Goal: Register for event/course

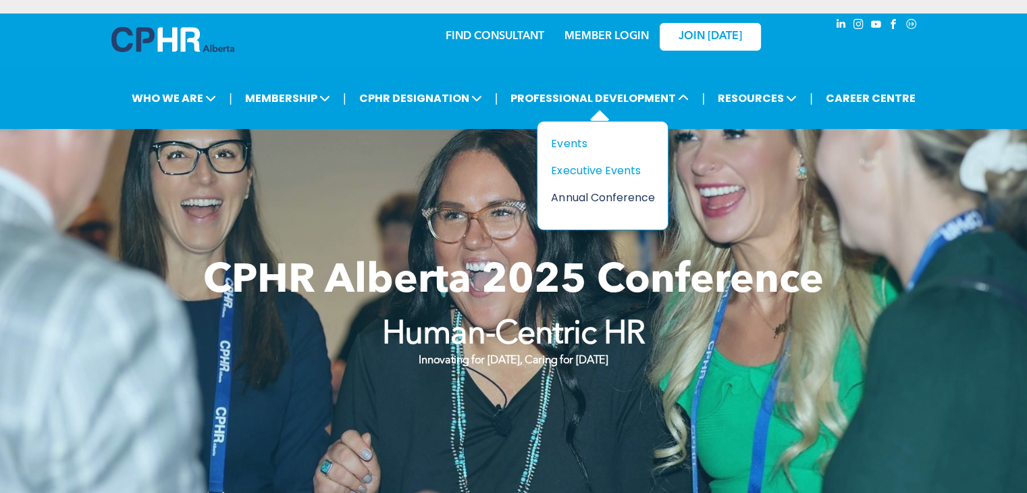
click at [624, 189] on div "Annual Conference" at bounding box center [597, 197] width 93 height 17
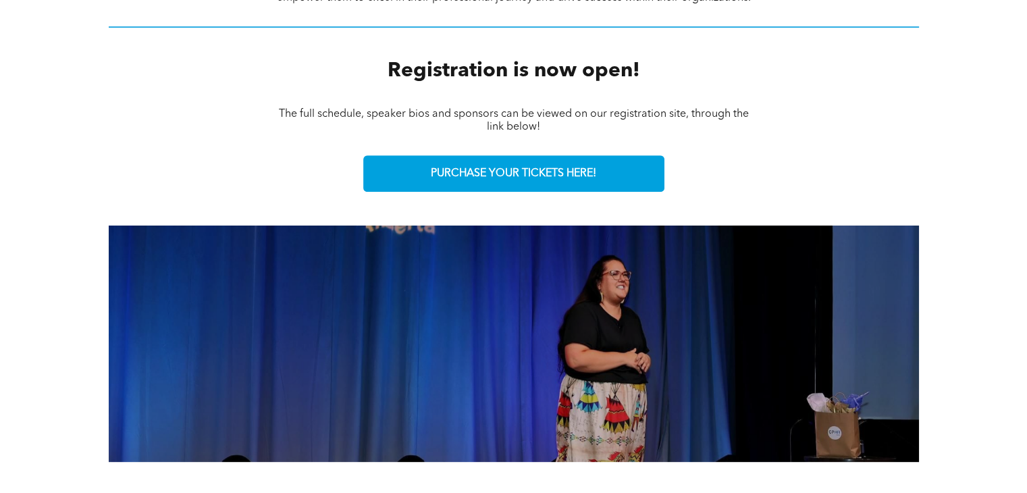
scroll to position [608, 0]
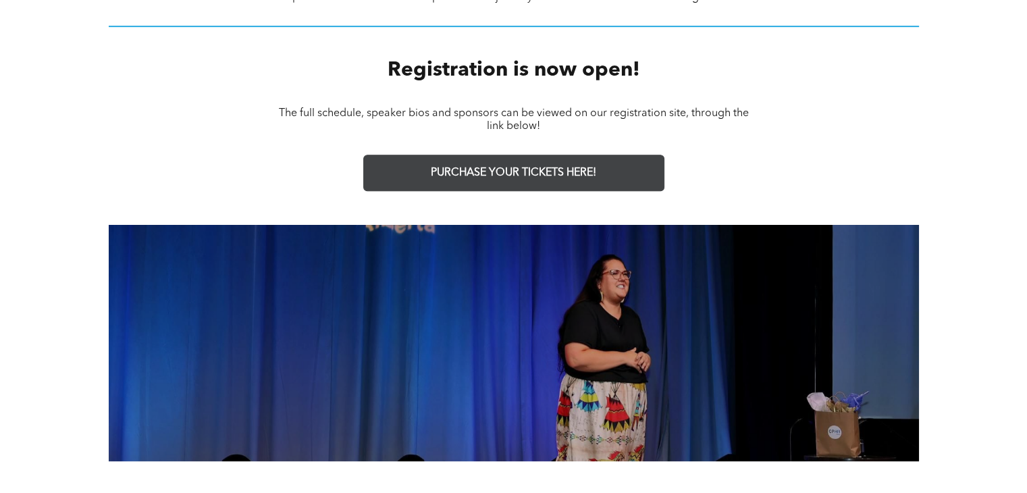
click at [575, 167] on span "PURCHASE YOUR TICKETS HERE!" at bounding box center [513, 173] width 165 height 13
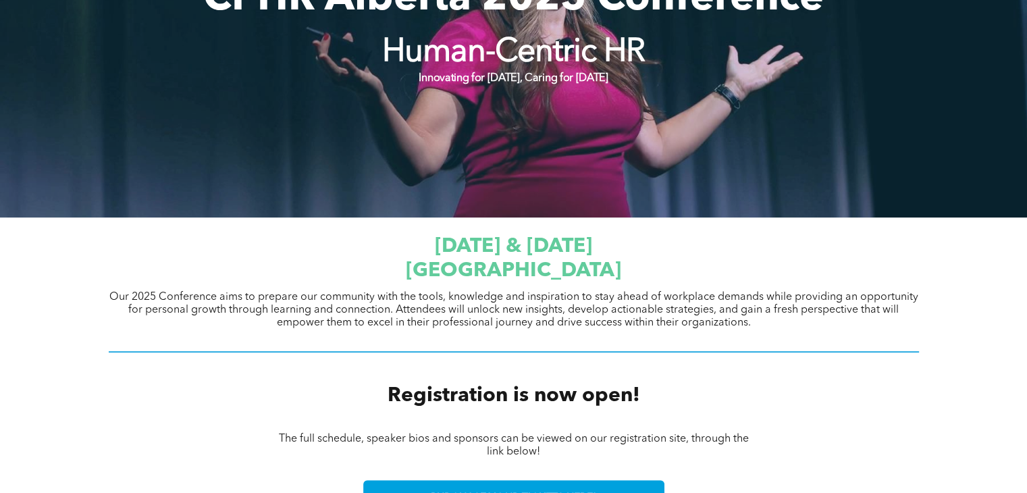
scroll to position [267, 0]
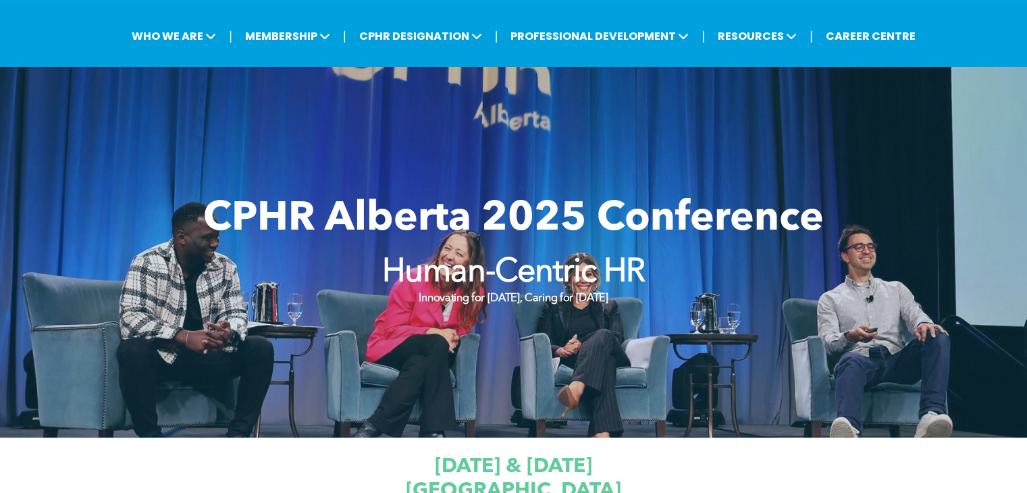
scroll to position [68, 0]
